Goal: Task Accomplishment & Management: Use online tool/utility

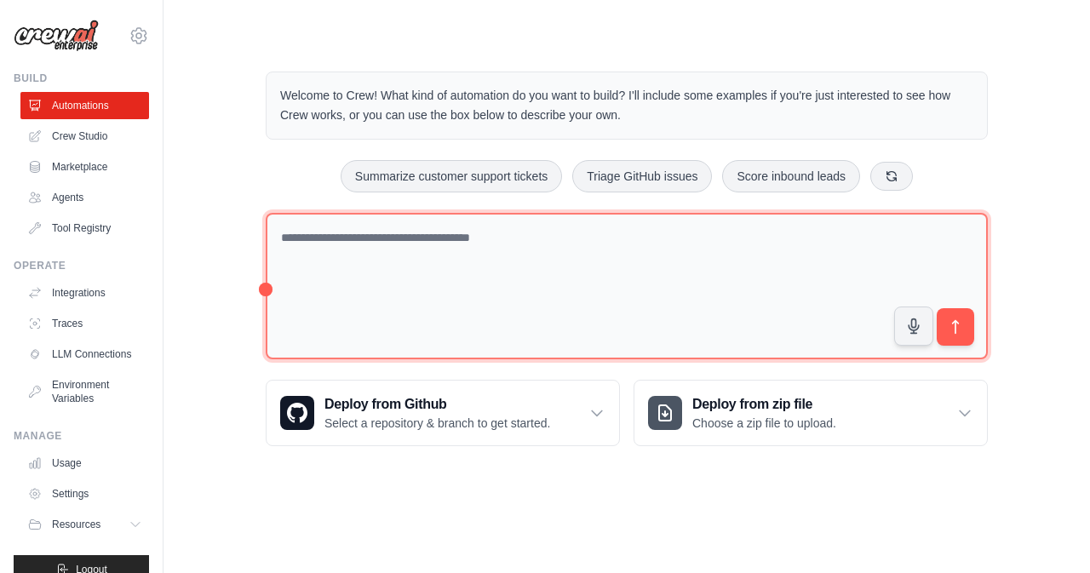
click at [544, 234] on textarea at bounding box center [627, 286] width 722 height 147
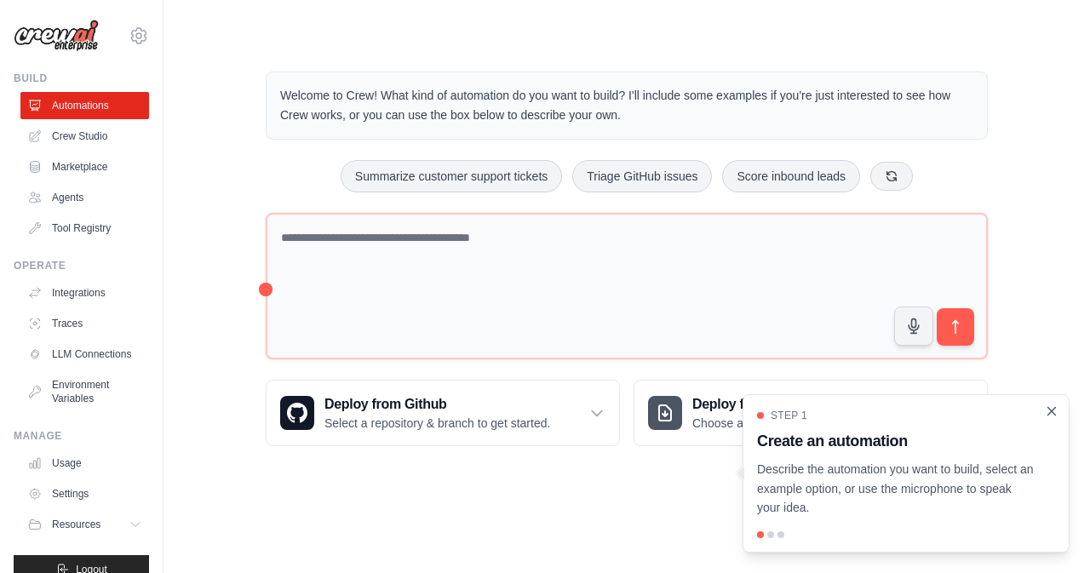
click at [1051, 411] on icon "Close walkthrough" at bounding box center [1052, 411] width 8 height 8
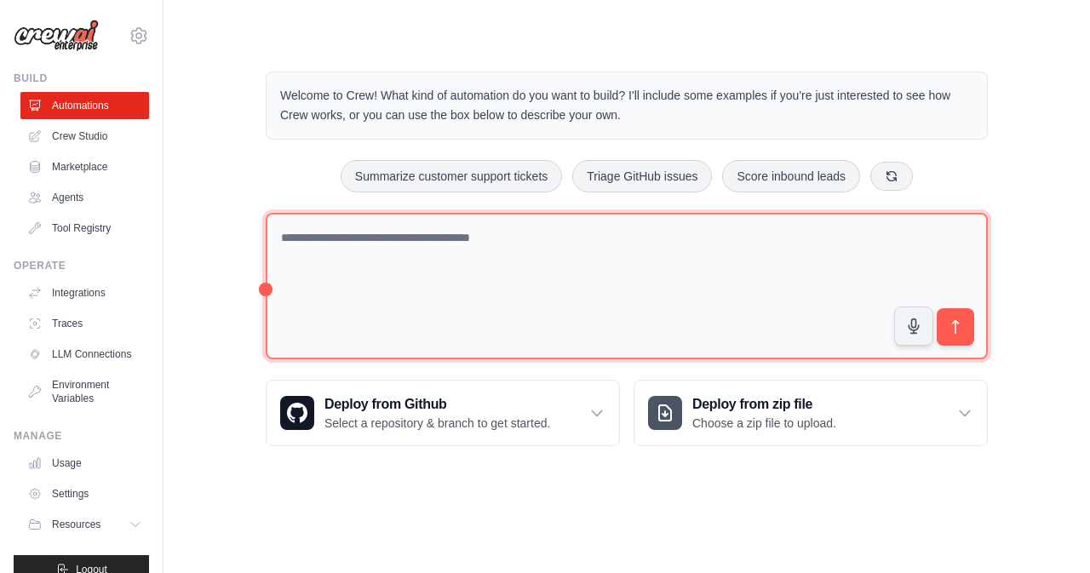
click at [699, 233] on textarea at bounding box center [627, 286] width 722 height 147
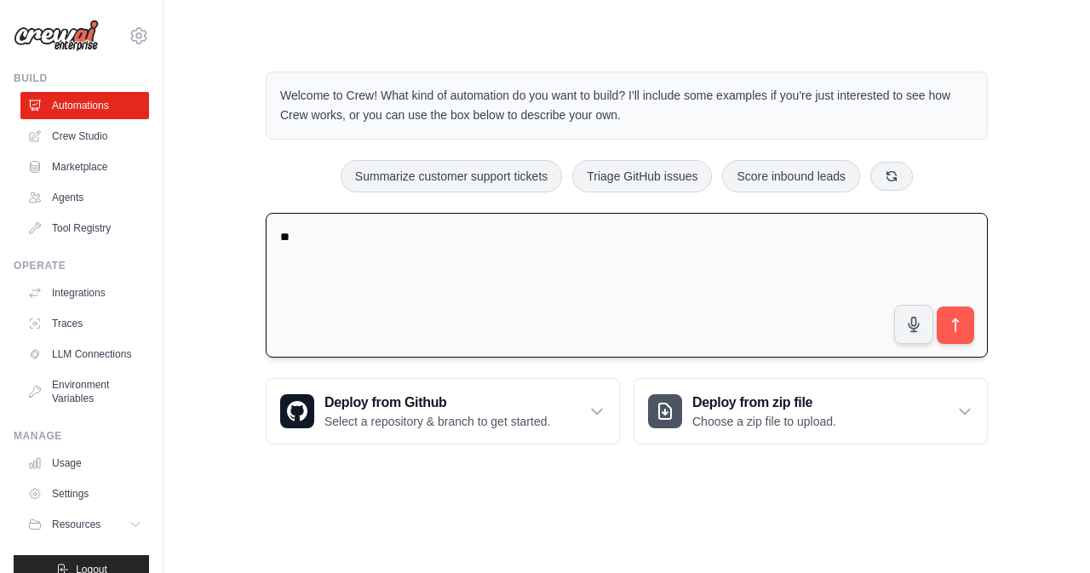
type textarea "*"
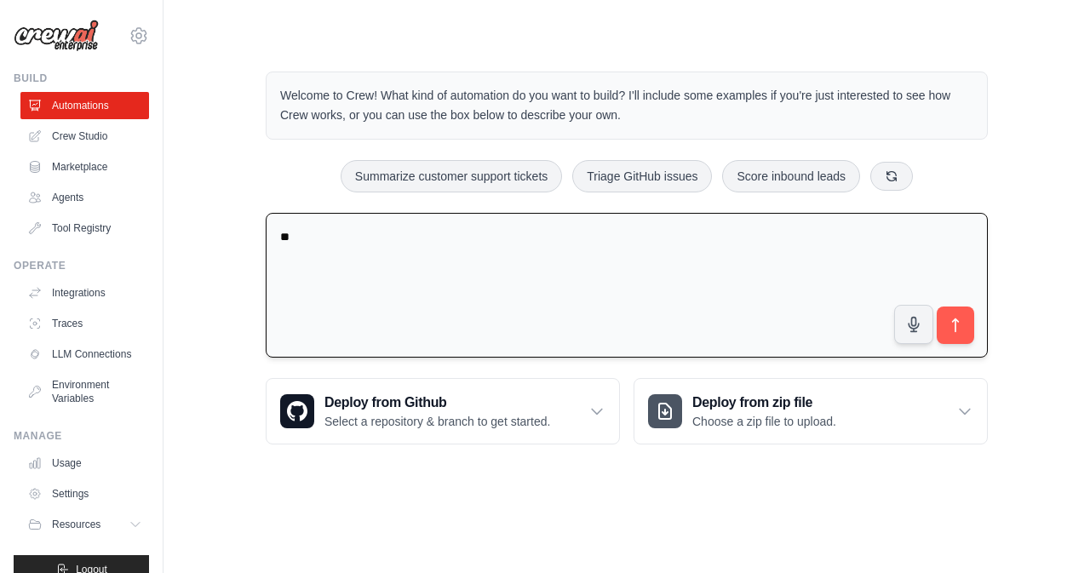
type textarea "*"
click at [41, 135] on icon at bounding box center [37, 136] width 14 height 14
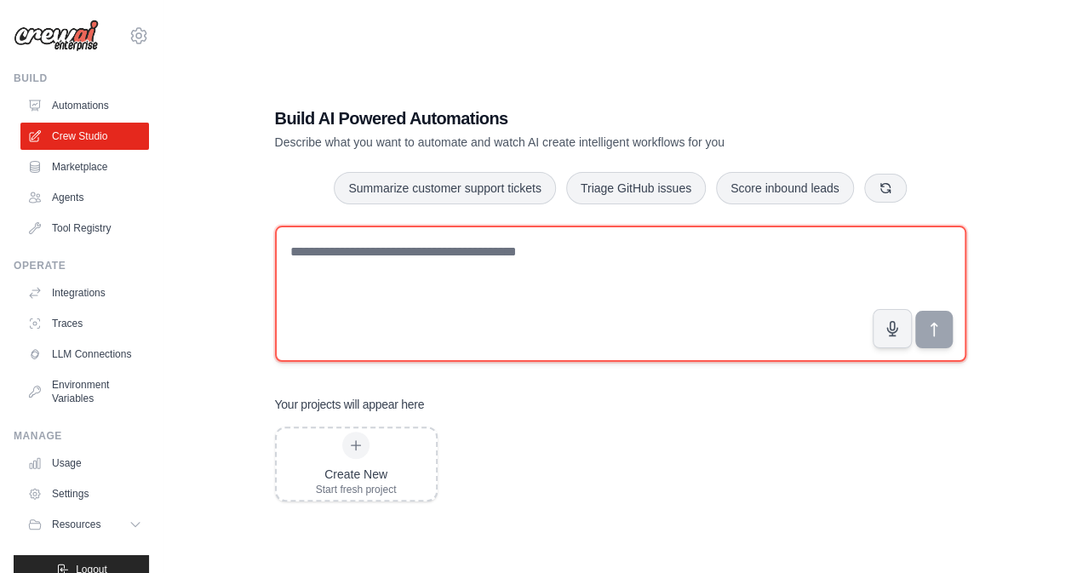
click at [359, 247] on textarea at bounding box center [621, 294] width 692 height 136
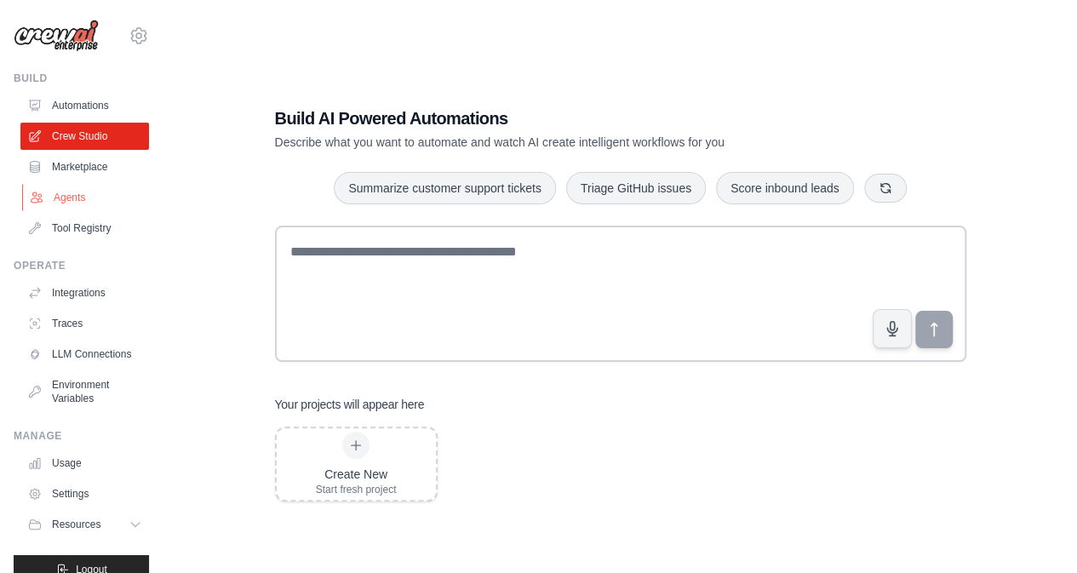
click at [63, 198] on link "Agents" at bounding box center [86, 197] width 129 height 27
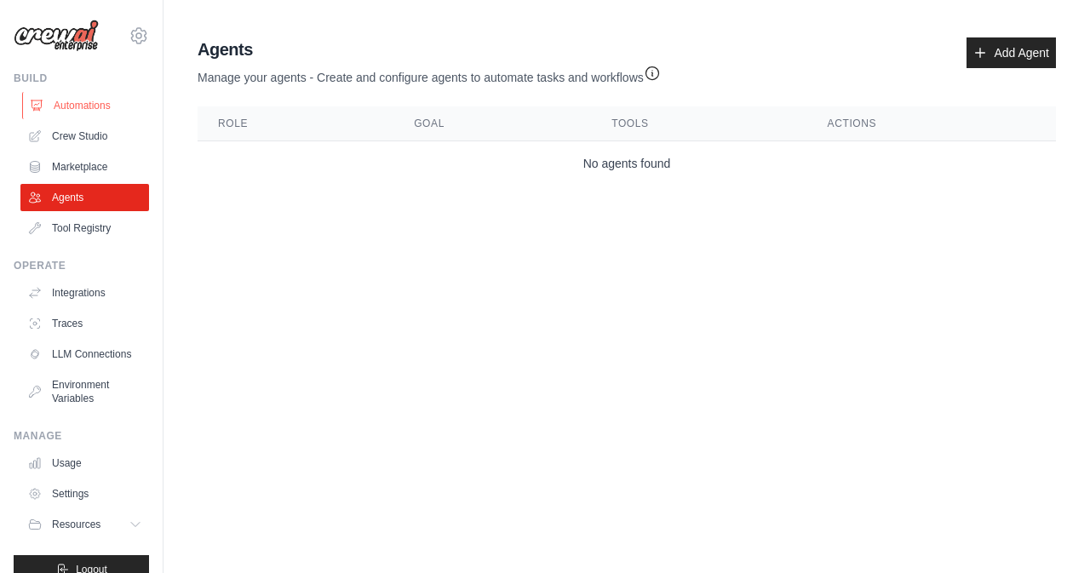
click at [95, 106] on link "Automations" at bounding box center [86, 105] width 129 height 27
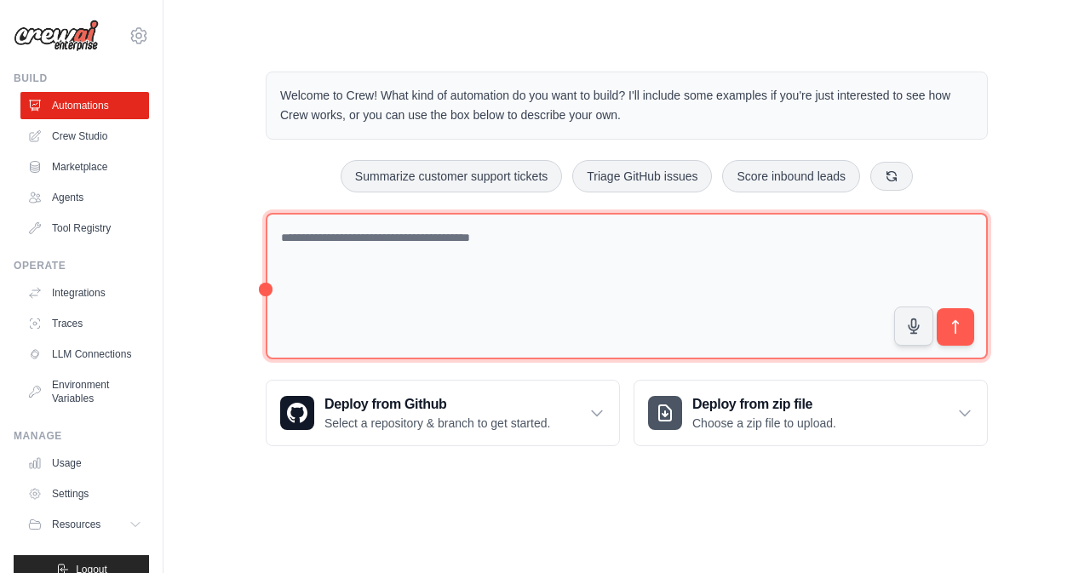
drag, startPoint x: 399, startPoint y: 211, endPoint x: 398, endPoint y: 229, distance: 17.9
click at [399, 213] on textarea at bounding box center [627, 286] width 722 height 147
